Goal: Navigation & Orientation: Find specific page/section

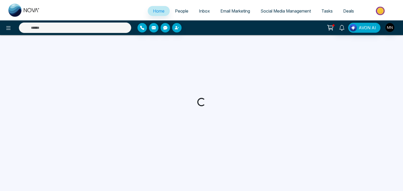
select select "*"
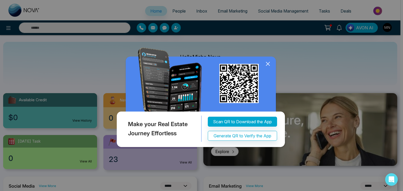
click at [267, 63] on icon at bounding box center [268, 64] width 8 height 8
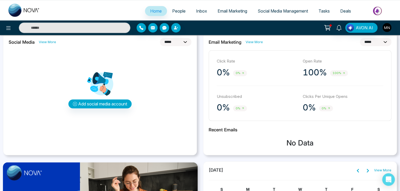
scroll to position [116, 0]
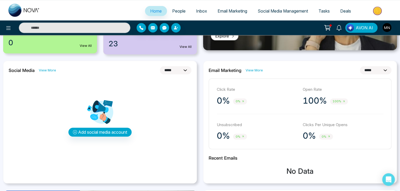
click at [335, 101] on span "100%" at bounding box center [339, 102] width 18 height 6
click at [203, 13] on span "Inbox" at bounding box center [201, 10] width 11 height 5
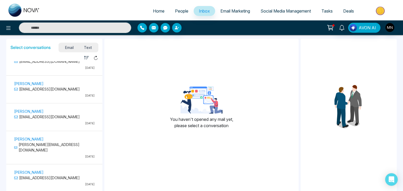
scroll to position [96, 0]
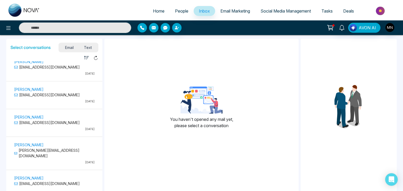
click at [174, 14] on link "People" at bounding box center [182, 11] width 24 height 10
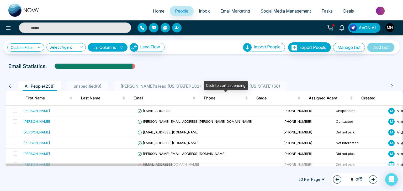
click at [208, 86] on div "Click to sort ascending" at bounding box center [226, 85] width 44 height 9
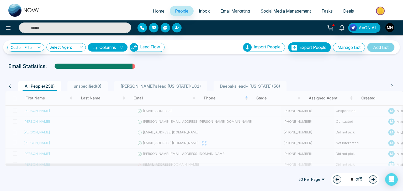
click at [218, 86] on span "Deepaks lead- Florida ( 56 )" at bounding box center [250, 86] width 64 height 5
